Goal: Navigation & Orientation: Find specific page/section

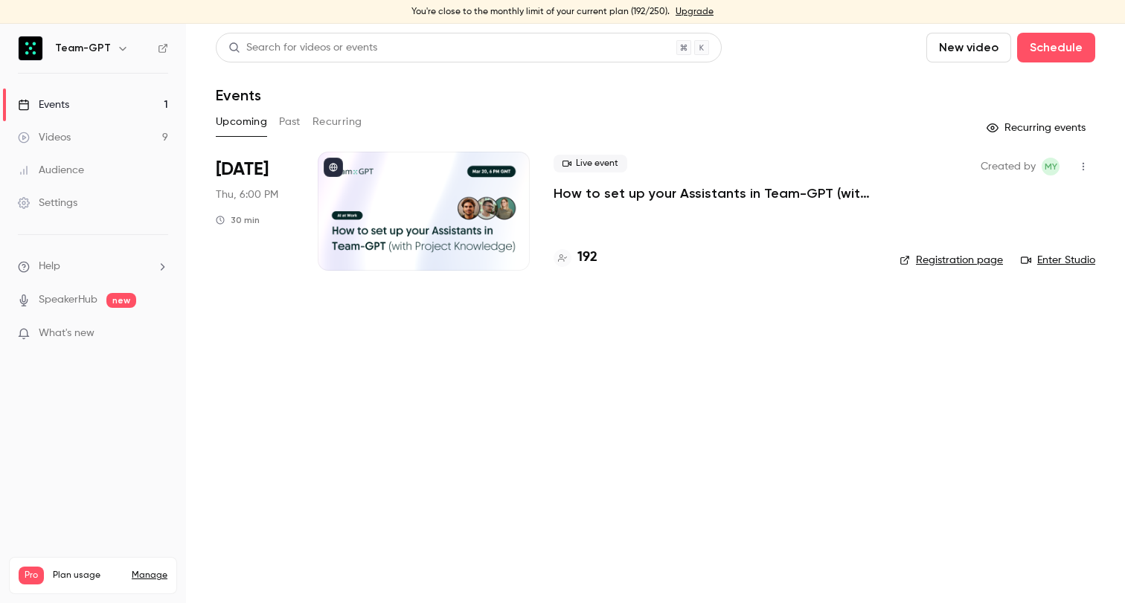
click at [134, 326] on p "What's new" at bounding box center [81, 334] width 126 height 16
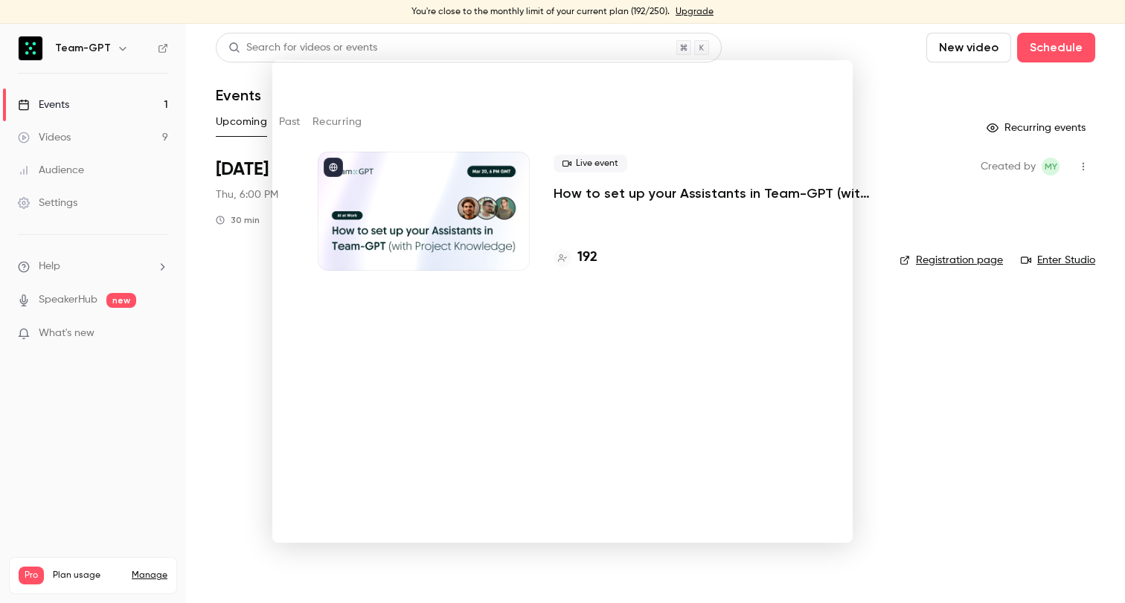
click at [250, 261] on div at bounding box center [562, 301] width 1125 height 603
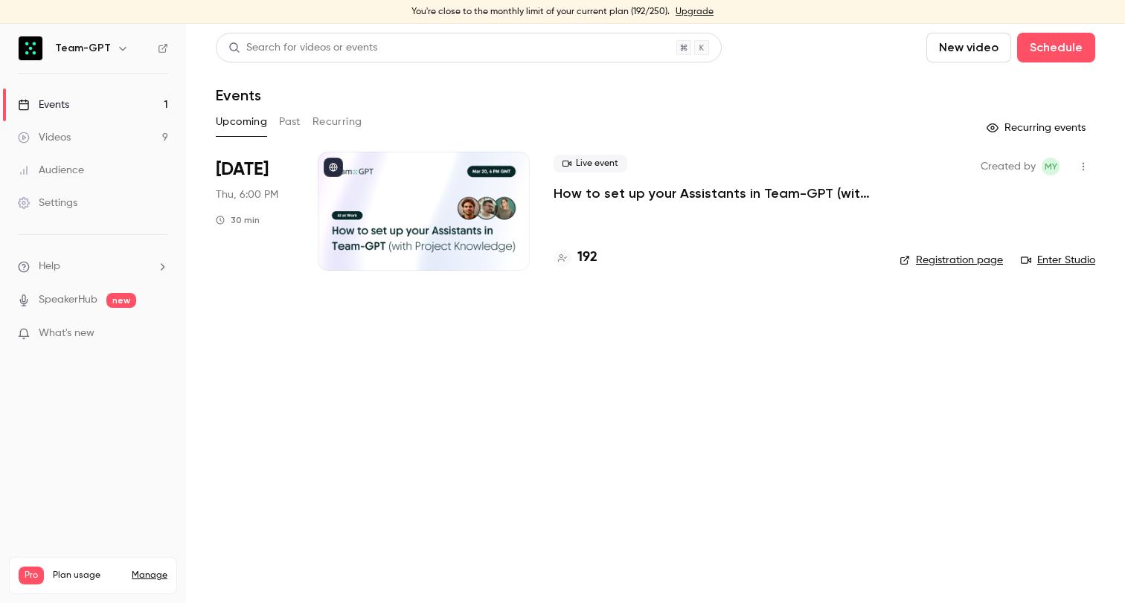
click at [118, 108] on link "Events 1" at bounding box center [93, 105] width 186 height 33
